Goal: Find specific page/section: Find specific page/section

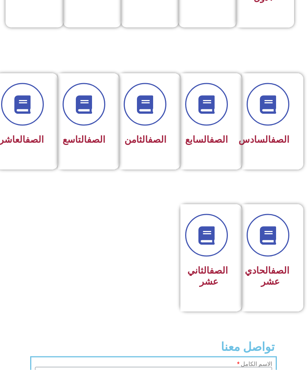
scroll to position [277, 0]
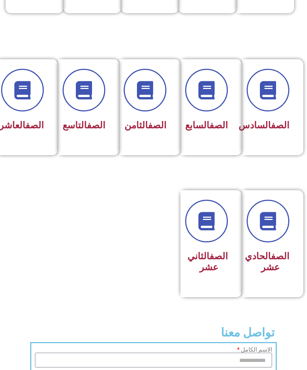
click at [275, 262] on link "الصف" at bounding box center [280, 256] width 18 height 11
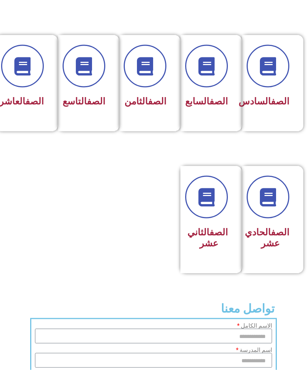
scroll to position [301, 0]
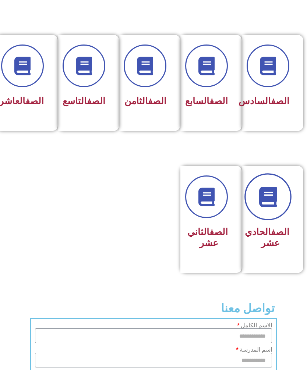
click at [269, 207] on icon at bounding box center [268, 197] width 20 height 20
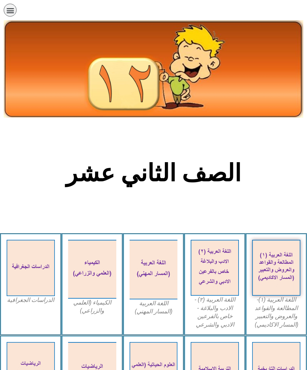
click at [10, 9] on icon "כפתור פתיחת תפריט" at bounding box center [10, 10] width 8 height 8
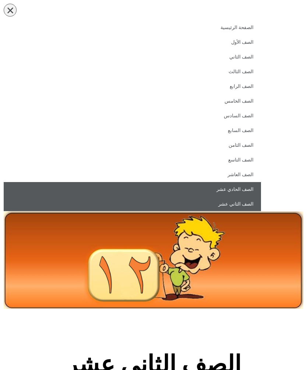
click at [245, 189] on link "الصف الحادي عشر" at bounding box center [132, 189] width 257 height 15
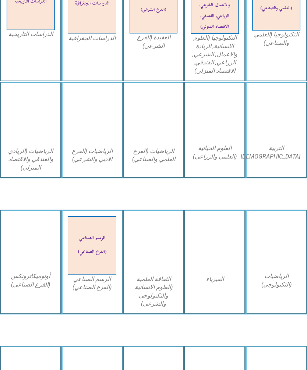
scroll to position [459, 0]
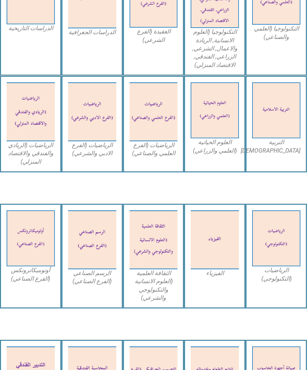
click at [217, 242] on img at bounding box center [215, 240] width 48 height 59
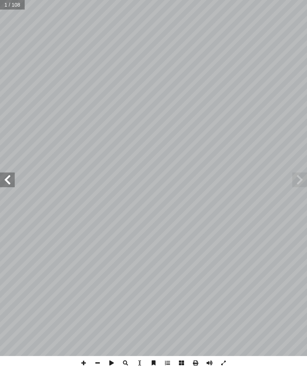
click at [11, 178] on span at bounding box center [7, 180] width 15 height 15
click at [2, 181] on span at bounding box center [7, 180] width 15 height 15
click at [5, 185] on span at bounding box center [7, 180] width 15 height 15
click at [8, 182] on span at bounding box center [7, 180] width 15 height 15
click at [9, 183] on span at bounding box center [7, 180] width 15 height 15
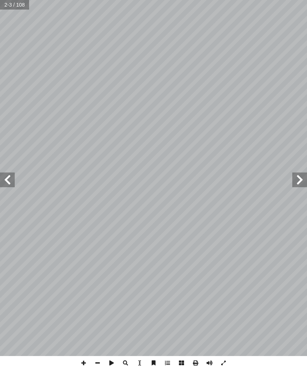
click at [8, 181] on span at bounding box center [7, 180] width 15 height 15
click at [10, 181] on span at bounding box center [7, 180] width 15 height 15
click at [12, 182] on span at bounding box center [7, 180] width 15 height 15
click at [9, 181] on span at bounding box center [7, 180] width 15 height 15
click at [8, 181] on span at bounding box center [7, 180] width 15 height 15
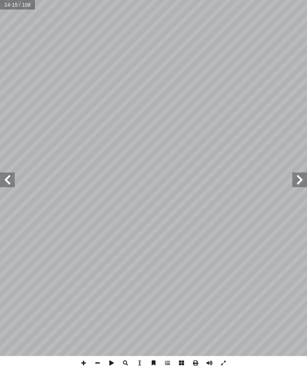
click at [12, 183] on span at bounding box center [7, 180] width 15 height 15
click at [10, 180] on span at bounding box center [7, 180] width 15 height 15
click at [2, 182] on span at bounding box center [7, 180] width 15 height 15
click at [6, 182] on span at bounding box center [7, 180] width 15 height 15
